Goal: Task Accomplishment & Management: Use online tool/utility

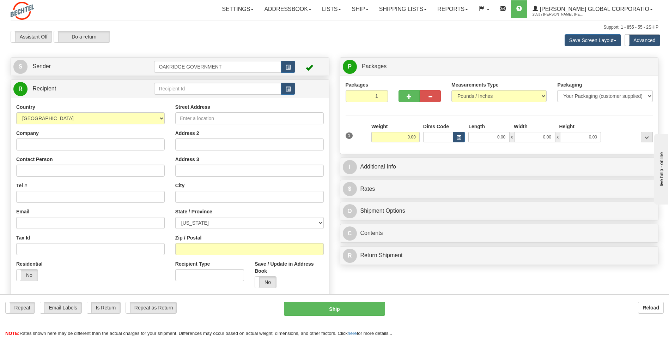
click at [440, 37] on div "Save Screen Layout Save Layout Reset to Default Standard Advanced" at bounding box center [526, 40] width 274 height 19
click at [459, 45] on div "Save Screen Layout Save Layout Reset to Default Standard Advanced" at bounding box center [526, 40] width 274 height 19
click at [218, 121] on input "Street Address" at bounding box center [249, 118] width 148 height 12
type input "[STREET_ADDRESS]"
type input "[GEOGRAPHIC_DATA]"
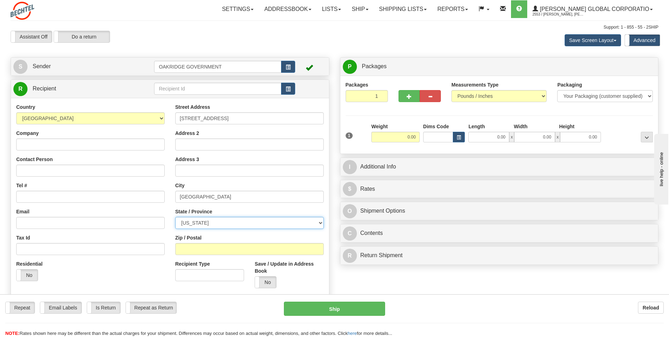
select select "OH"
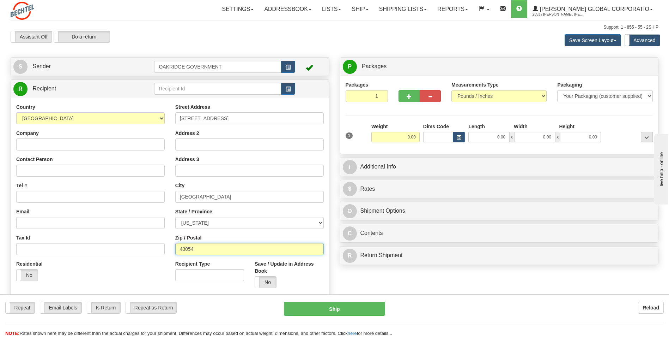
type input "43054"
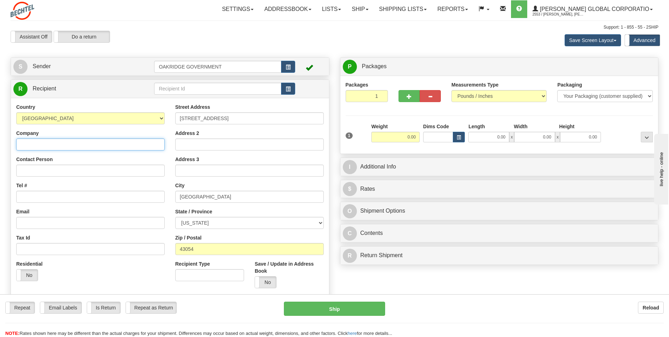
click at [47, 143] on input "Company" at bounding box center [90, 144] width 148 height 12
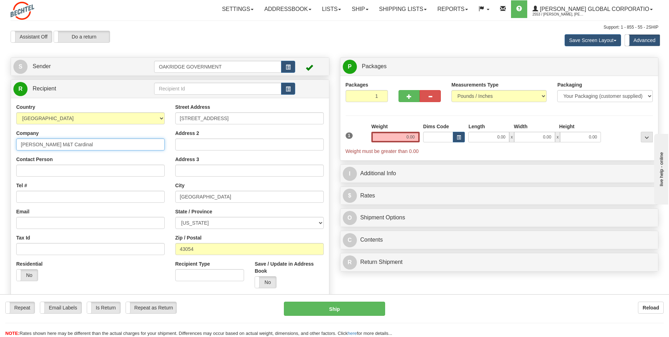
type input "[PERSON_NAME] M&T Cardinal"
click at [37, 163] on div "Contact Person" at bounding box center [90, 166] width 148 height 21
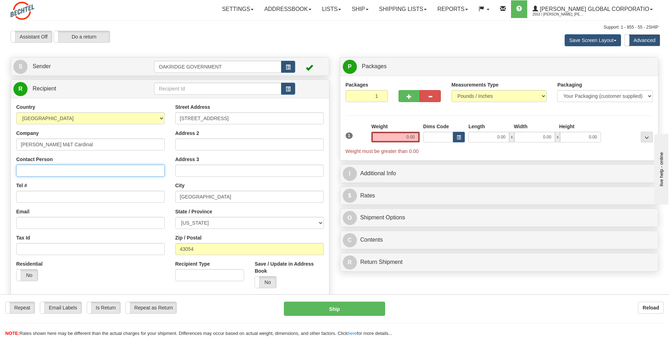
click at [35, 169] on input "Contact Person" at bounding box center [90, 170] width 148 height 12
type input "[PERSON_NAME]"
click at [32, 195] on input "Tel #" at bounding box center [90, 196] width 148 height 12
click at [407, 94] on span "button" at bounding box center [409, 96] width 5 height 5
type input "2"
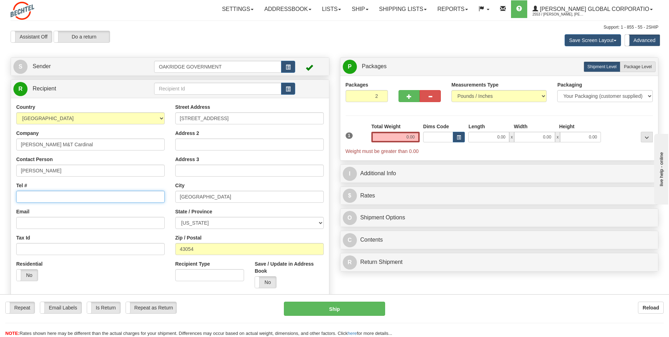
click at [28, 198] on input "Tel #" at bounding box center [90, 196] width 148 height 12
type input "3802293500"
click at [642, 66] on span "Package Level" at bounding box center [638, 66] width 28 height 5
radio input "true"
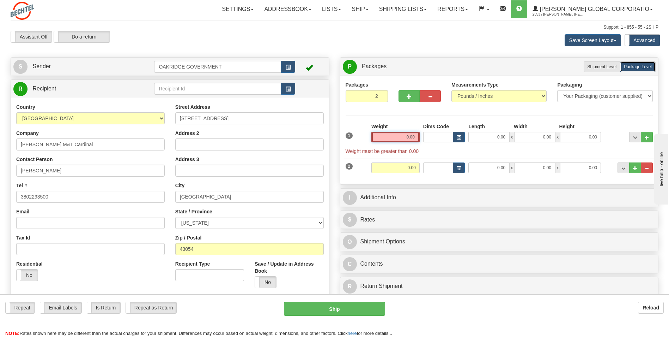
click at [412, 136] on input "0.00" at bounding box center [395, 137] width 48 height 11
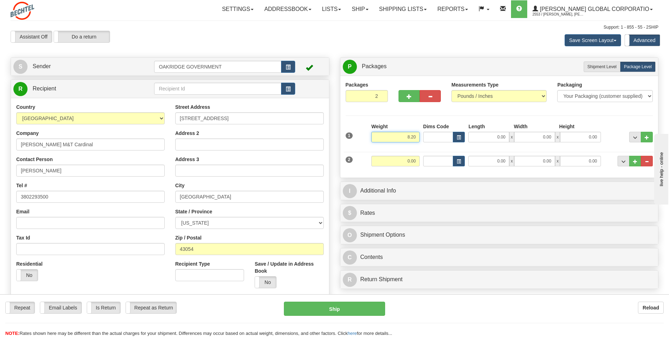
type input "8.20"
click at [401, 161] on input "0.00" at bounding box center [395, 161] width 48 height 11
type input "5.40"
click at [486, 134] on input "0.00" at bounding box center [488, 137] width 41 height 11
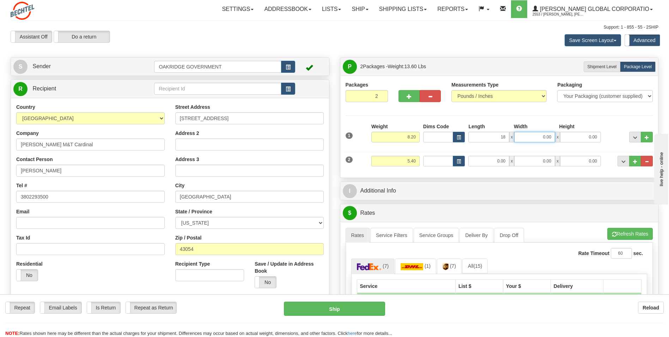
type input "18.00"
click at [527, 136] on input "0.00" at bounding box center [534, 137] width 41 height 11
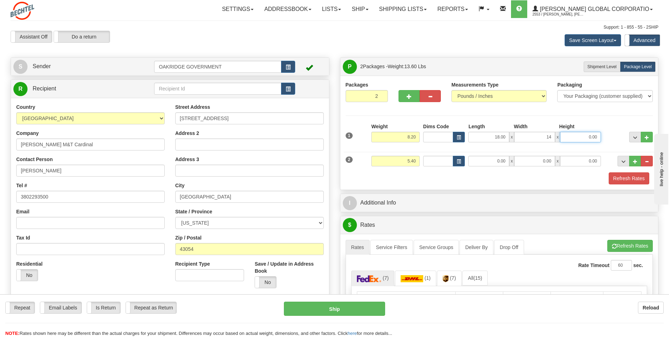
type input "14.00"
click at [573, 133] on input "0.00" at bounding box center [580, 137] width 41 height 11
type input "3.00"
click at [532, 177] on div "Refresh Rates" at bounding box center [499, 178] width 311 height 12
click at [487, 162] on input "0.00" at bounding box center [488, 161] width 41 height 11
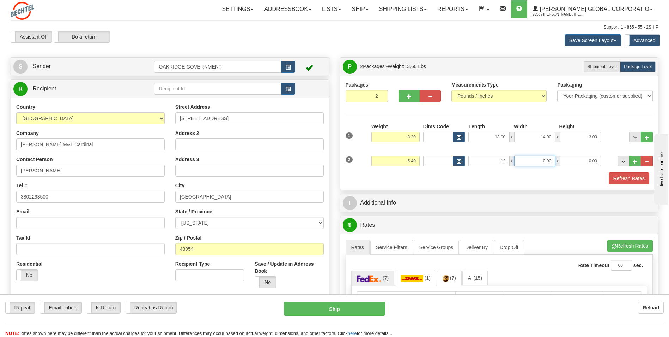
type input "12.00"
click at [538, 161] on input "0.00" at bounding box center [534, 161] width 41 height 11
type input "10.00"
click at [593, 165] on input "0.00" at bounding box center [580, 161] width 41 height 11
type input "6.00"
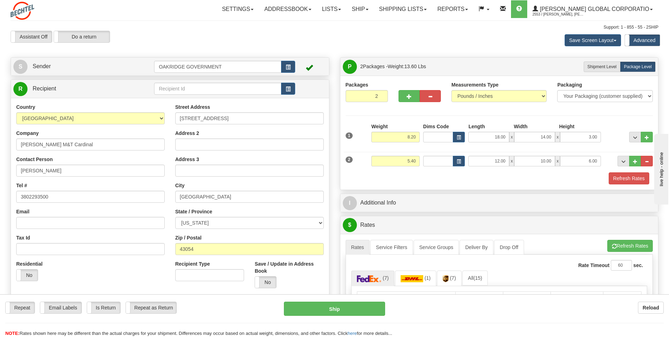
click at [561, 179] on div "Refresh Rates" at bounding box center [499, 178] width 311 height 12
click at [636, 140] on button "..." at bounding box center [635, 137] width 12 height 11
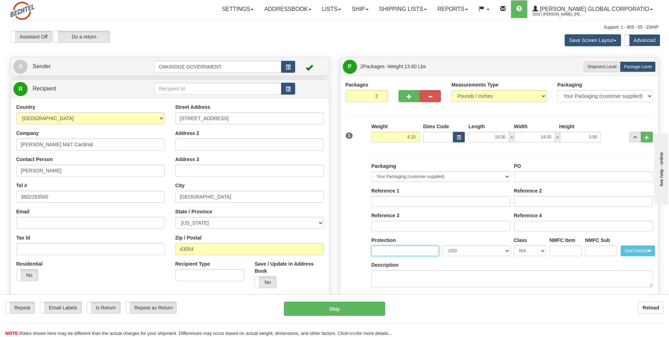
click at [395, 248] on input "Protection" at bounding box center [405, 250] width 68 height 11
type input "2000"
click at [423, 238] on div "Protection 2000" at bounding box center [405, 245] width 68 height 19
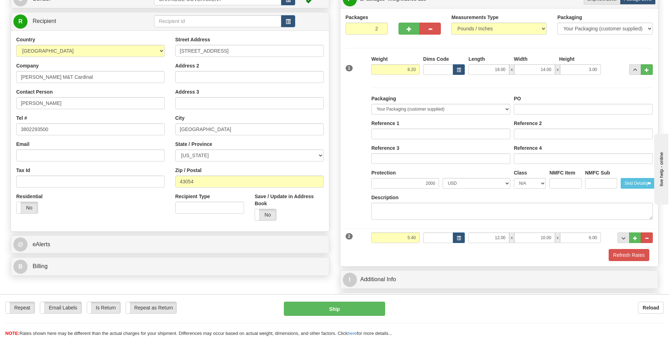
scroll to position [71, 0]
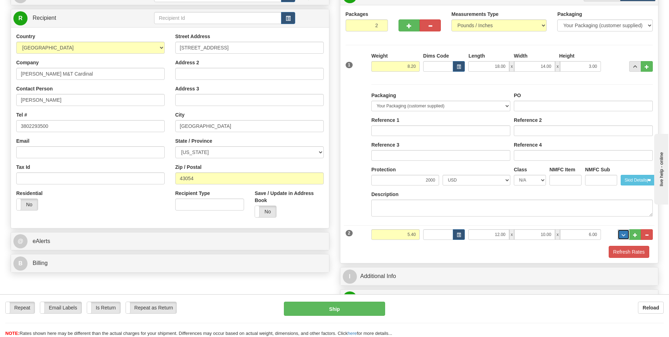
click at [620, 237] on button "..." at bounding box center [624, 234] width 12 height 11
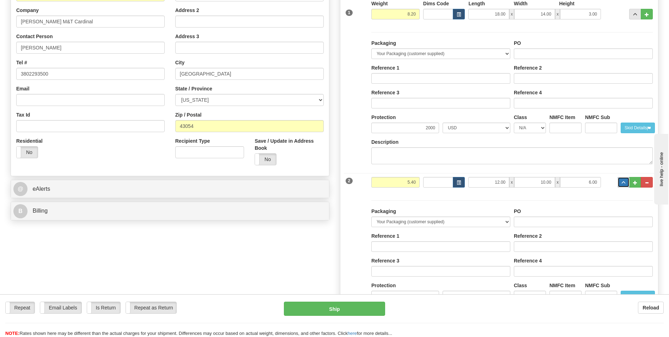
scroll to position [212, 0]
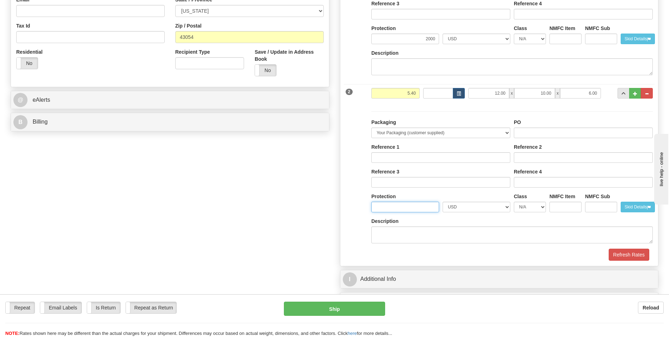
click at [397, 207] on input "Protection" at bounding box center [405, 206] width 68 height 11
type input "500"
click at [347, 126] on div "Packaging Your Packaging (customer supplied) Envelope (carrier supplied) Pack (…" at bounding box center [499, 176] width 311 height 144
click at [624, 91] on button "..." at bounding box center [624, 93] width 12 height 11
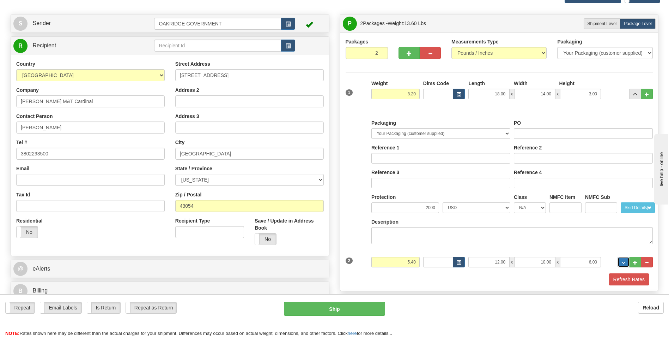
scroll to position [35, 0]
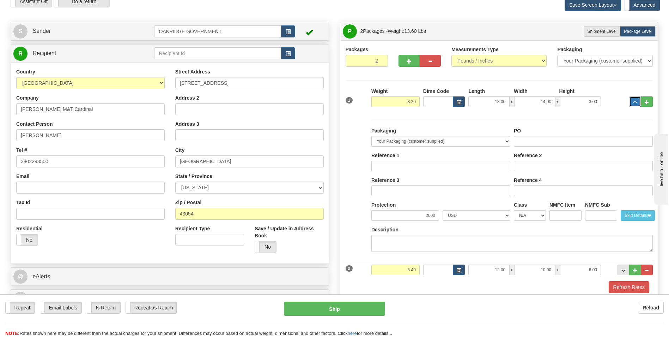
click at [636, 105] on button "..." at bounding box center [635, 101] width 12 height 11
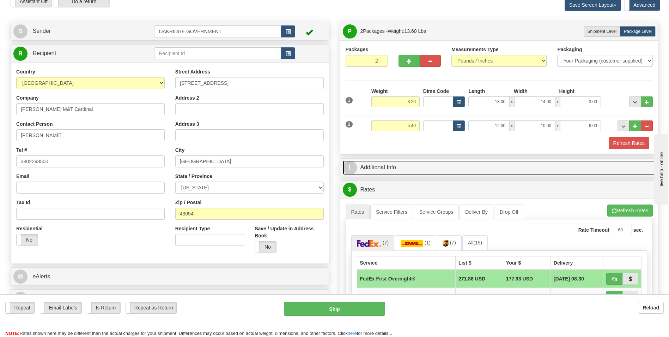
click at [563, 168] on link "I Additional Info" at bounding box center [499, 167] width 313 height 14
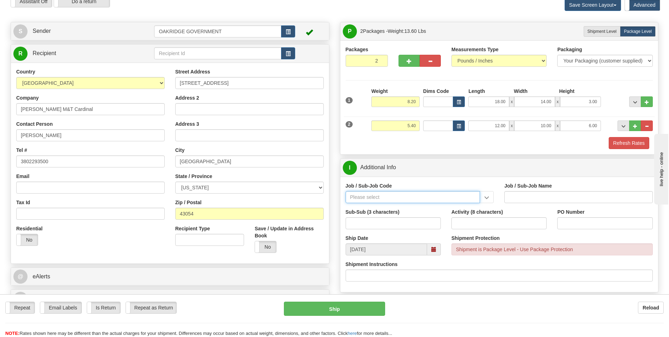
click at [372, 193] on input "Job / Sub-Job Code" at bounding box center [413, 197] width 135 height 12
type input "26497-130"
click at [365, 207] on div "26497-130" at bounding box center [411, 208] width 128 height 8
type input "PROJECT CARDINAL SEMICONDUCTOR FAB - PHASE 1 - US"
type input "26497-130"
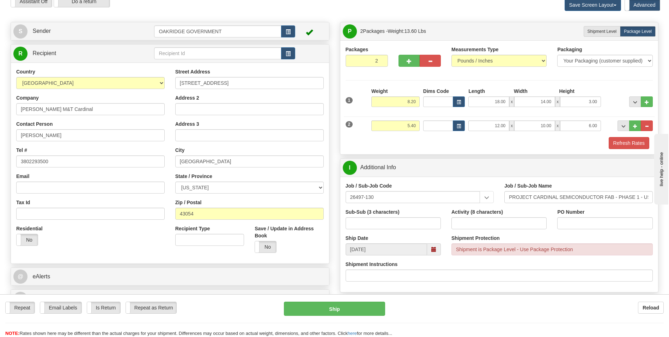
click at [437, 208] on div "Sub-Sub (3 characters)" at bounding box center [393, 218] width 95 height 21
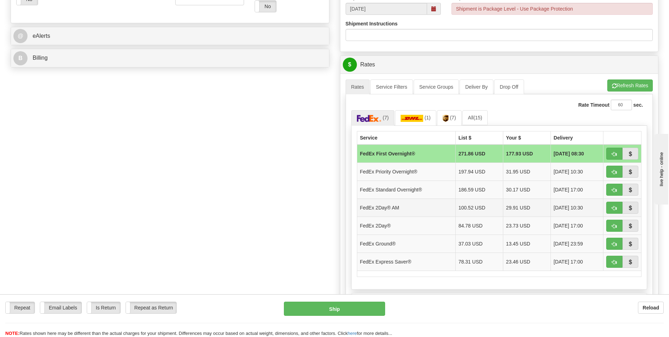
scroll to position [353, 0]
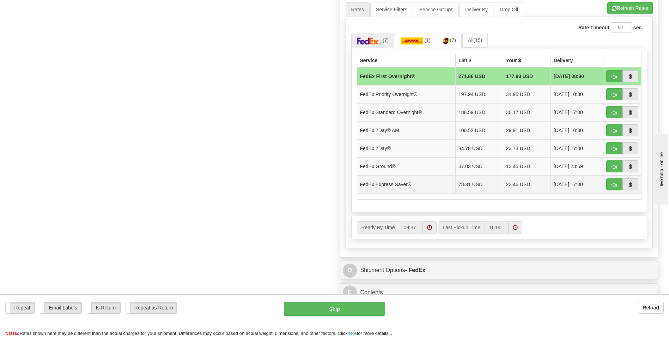
click at [395, 184] on td "FedEx Express Saver®" at bounding box center [406, 184] width 98 height 18
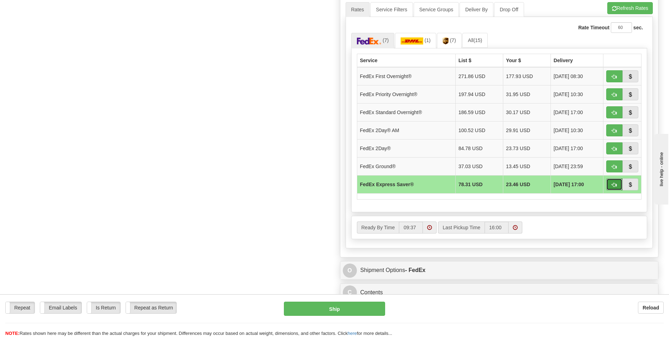
click at [616, 184] on span "button" at bounding box center [614, 184] width 5 height 5
type input "20"
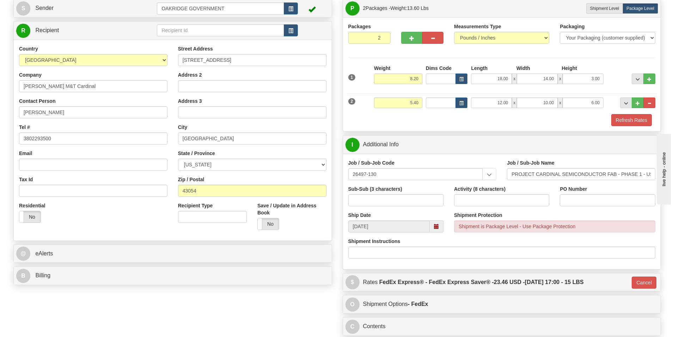
scroll to position [0, 0]
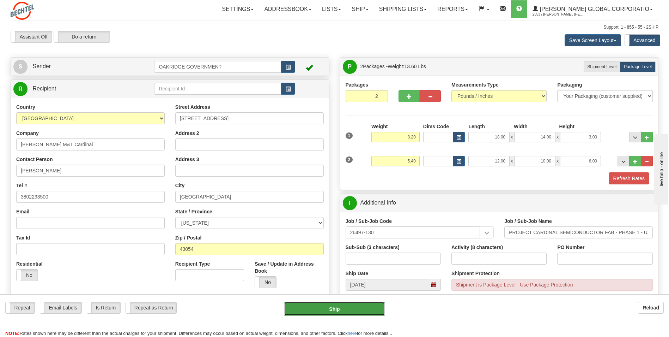
click at [342, 305] on button "Ship" at bounding box center [334, 308] width 101 height 14
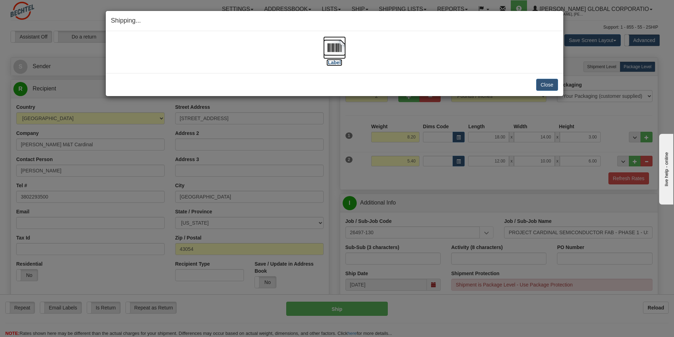
click at [338, 61] on label "[Label]" at bounding box center [335, 62] width 16 height 7
click at [337, 62] on label "[Label]" at bounding box center [335, 62] width 16 height 7
click at [551, 85] on button "Close" at bounding box center [548, 85] width 22 height 12
